Goal: Check status

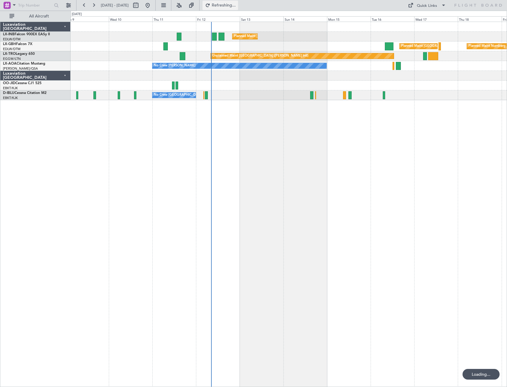
click at [230, 6] on button "Refreshing..." at bounding box center [220, 5] width 36 height 9
click at [152, 3] on button at bounding box center [147, 5] width 9 height 9
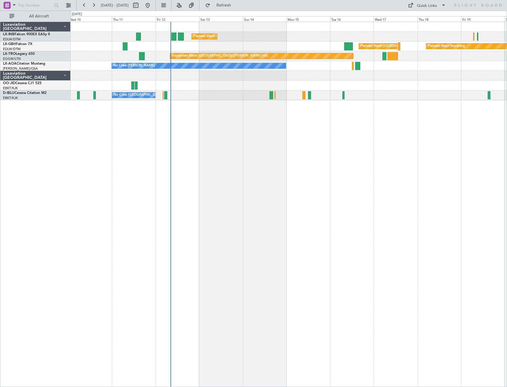
click at [186, 144] on div "Planned Maint [GEOGRAPHIC_DATA] ([GEOGRAPHIC_DATA]) Planned Maint [GEOGRAPHIC_D…" at bounding box center [289, 204] width 436 height 365
drag, startPoint x: 243, startPoint y: 6, endPoint x: 234, endPoint y: 12, distance: 10.8
click at [236, 6] on span "Refresh" at bounding box center [223, 5] width 25 height 4
click at [152, 3] on button at bounding box center [147, 5] width 9 height 9
click at [180, 172] on div "Planned Maint [GEOGRAPHIC_DATA] ([GEOGRAPHIC_DATA]) Planned Maint [GEOGRAPHIC_D…" at bounding box center [289, 204] width 436 height 365
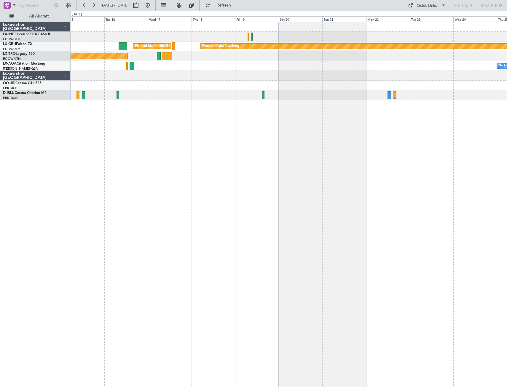
click at [133, 173] on div "Planned Maint [GEOGRAPHIC_DATA] ([GEOGRAPHIC_DATA]) Planned Maint [GEOGRAPHIC_D…" at bounding box center [289, 204] width 436 height 365
click at [94, 7] on button at bounding box center [93, 5] width 9 height 9
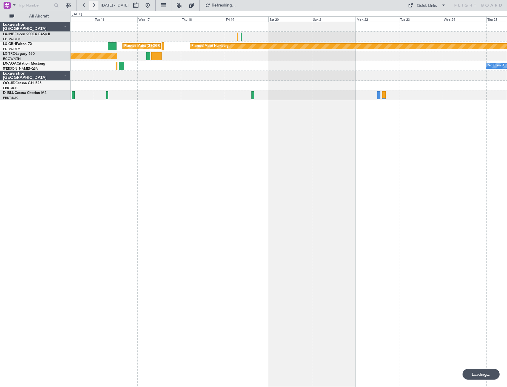
click at [94, 7] on button at bounding box center [93, 5] width 9 height 9
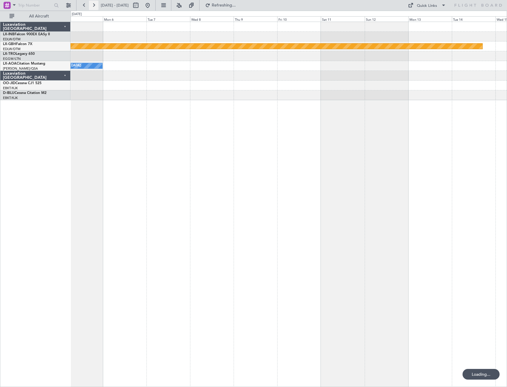
click at [94, 7] on button at bounding box center [93, 5] width 9 height 9
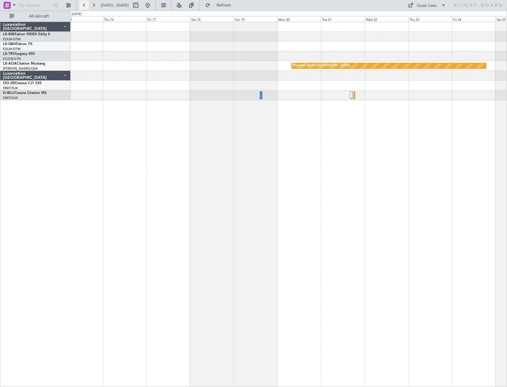
click at [86, 7] on button at bounding box center [83, 5] width 9 height 9
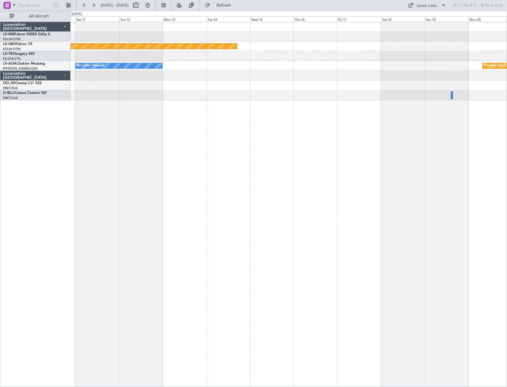
click at [217, 158] on div "Planned Maint Nurnberg No Crew Sabadell Planned Maint [GEOGRAPHIC_DATA]" at bounding box center [289, 204] width 436 height 365
